Goal: Transaction & Acquisition: Purchase product/service

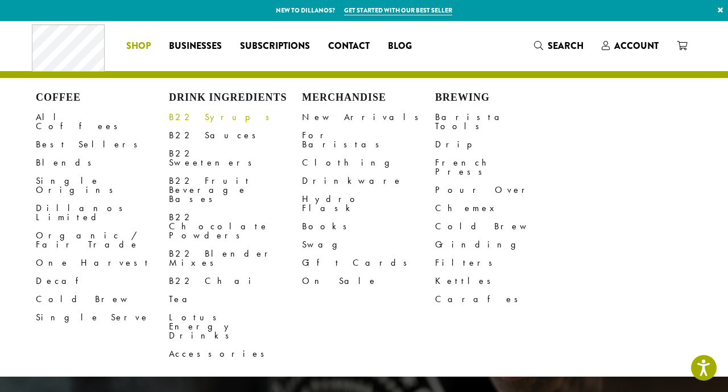
click at [184, 117] on link "B22 Syrups" at bounding box center [235, 117] width 133 height 18
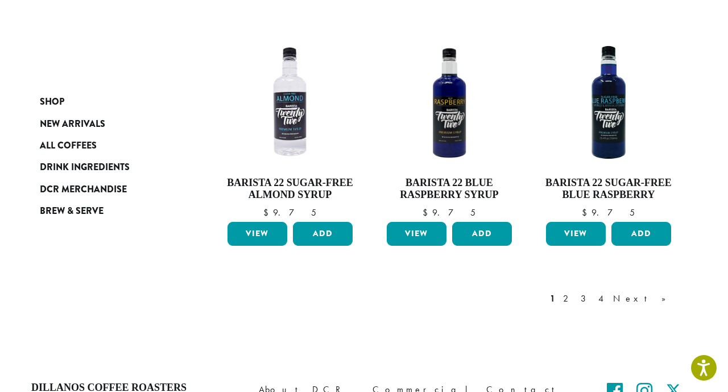
scroll to position [1090, 0]
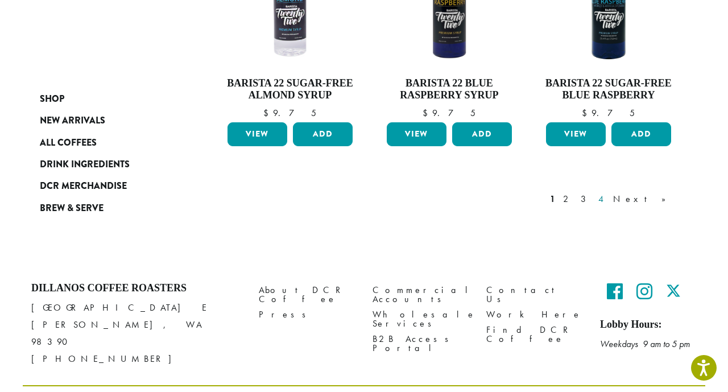
click at [608, 192] on link "4" at bounding box center [601, 199] width 11 height 14
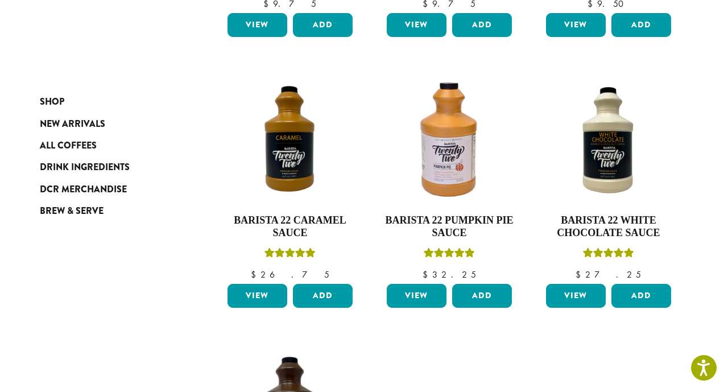
scroll to position [486, 0]
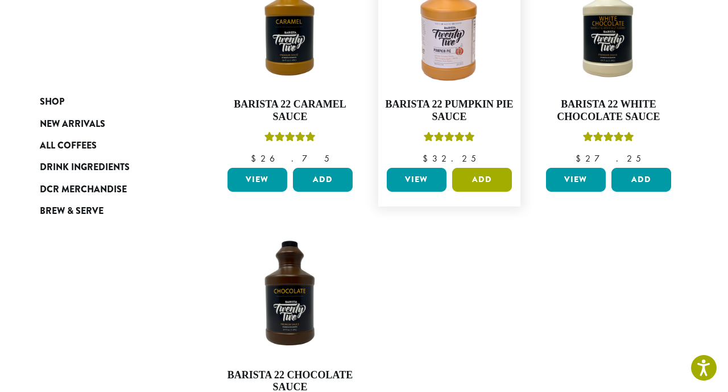
click at [479, 179] on button "Add" at bounding box center [482, 180] width 60 height 24
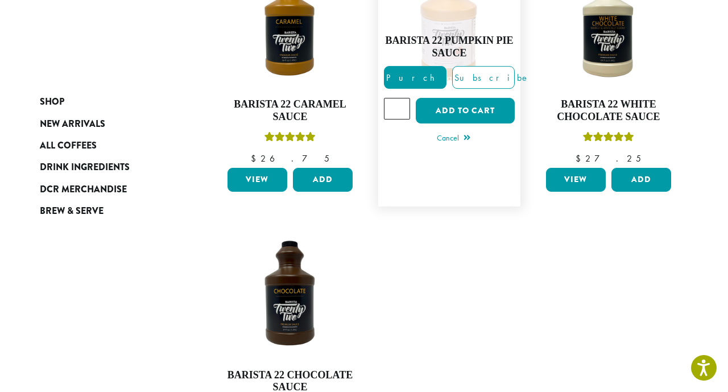
click at [402, 105] on input "*" at bounding box center [397, 109] width 26 height 22
type input "*"
click at [402, 105] on input "*" at bounding box center [397, 109] width 26 height 22
click at [453, 113] on button "Add to cart" at bounding box center [465, 111] width 99 height 26
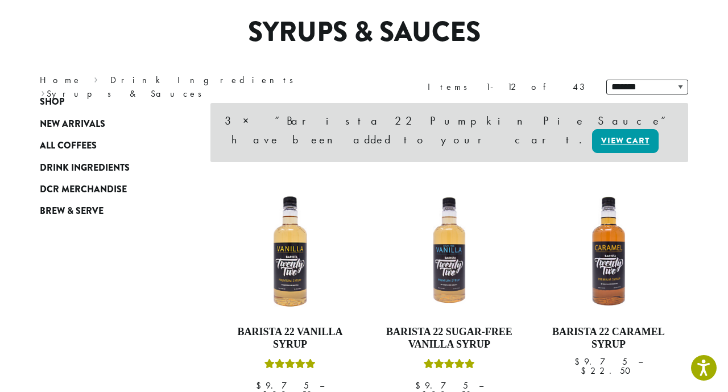
scroll to position [158, 0]
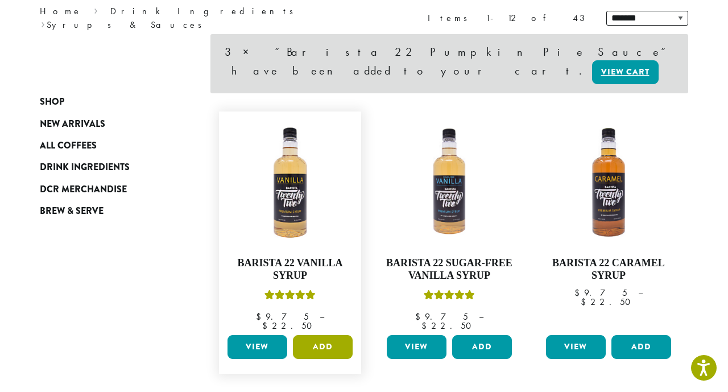
click at [319, 335] on button "Add" at bounding box center [323, 347] width 60 height 24
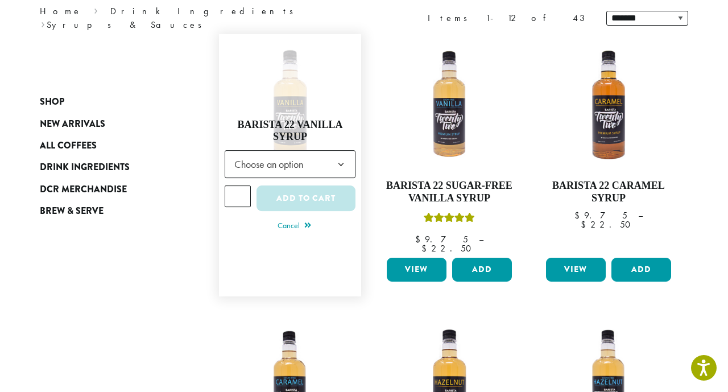
click at [328, 160] on b at bounding box center [341, 165] width 28 height 28
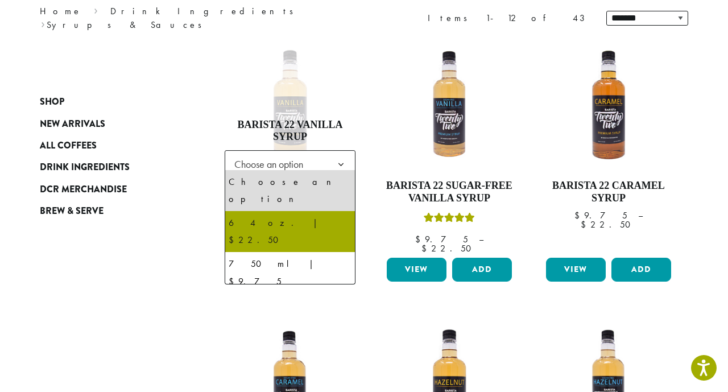
select select "*****"
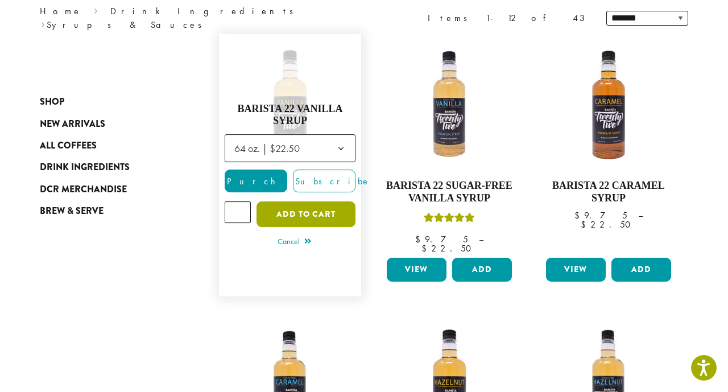
click at [292, 211] on button "Add to cart" at bounding box center [306, 214] width 99 height 26
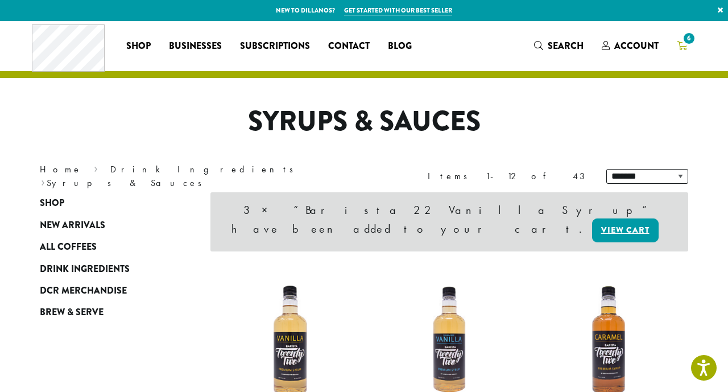
click at [688, 44] on span "6" at bounding box center [689, 38] width 15 height 15
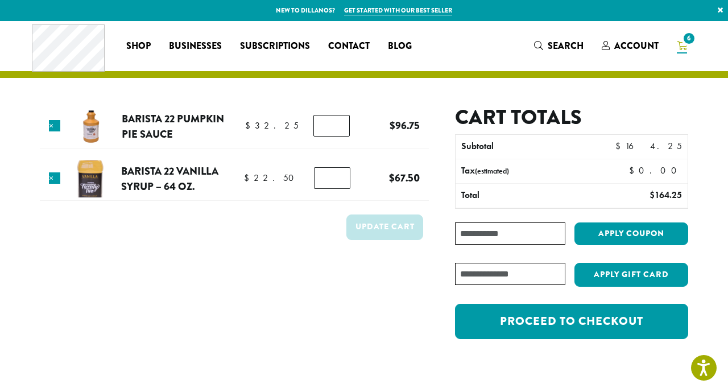
click at [337, 177] on input "*" at bounding box center [332, 178] width 36 height 22
type input "*"
click at [337, 177] on input "*" at bounding box center [332, 178] width 36 height 22
click at [357, 235] on button "Update cart" at bounding box center [385, 228] width 77 height 26
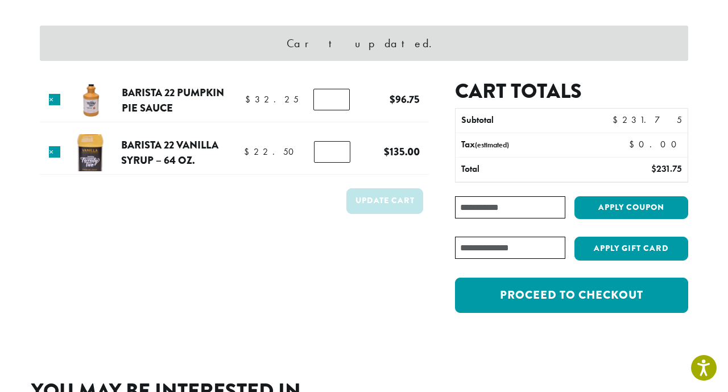
scroll to position [84, 0]
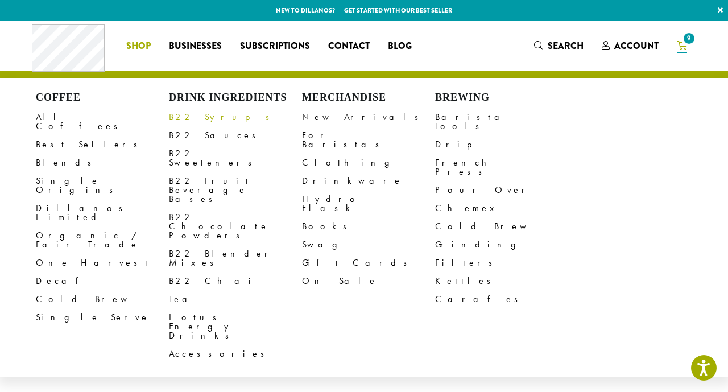
click at [201, 116] on link "B22 Syrups" at bounding box center [235, 117] width 133 height 18
click at [189, 134] on link "B22 Sauces" at bounding box center [235, 135] width 133 height 18
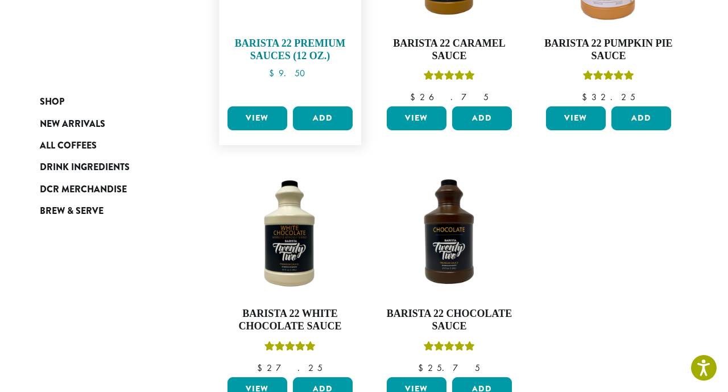
scroll to position [303, 0]
